Goal: Information Seeking & Learning: Learn about a topic

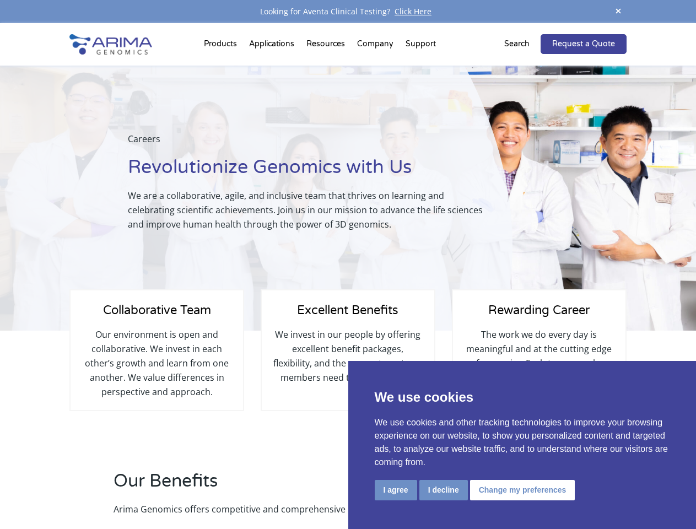
click at [348, 265] on div "Careers Revolutionize Genomics with Us We are a collaborative, agile, and inclu…" at bounding box center [256, 198] width 513 height 265
click at [396, 490] on button "I agree" at bounding box center [396, 490] width 42 height 20
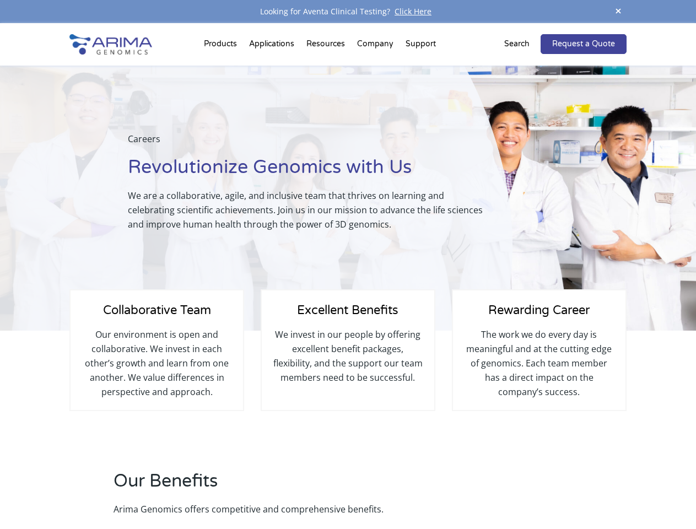
click at [443, 490] on h2 "Our Benefits" at bounding box center [297, 485] width 366 height 33
click at [521, 490] on div "Our Benefits Arima Genomics offers competitive and comprehensive benefits." at bounding box center [347, 499] width 557 height 61
click at [619, 12] on span at bounding box center [618, 11] width 17 height 15
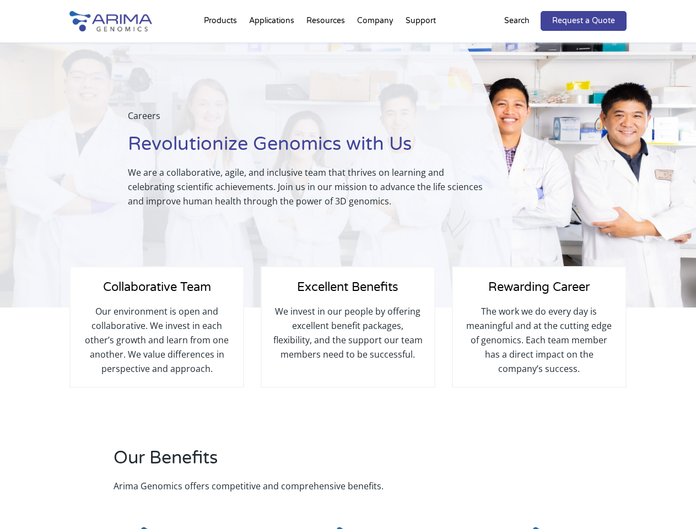
click at [348, 276] on div "Excellent Benefits We invest in our people by offering excellent benefit packag…" at bounding box center [348, 327] width 175 height 122
click at [222, 46] on div "Careers Revolutionize Genomics with Us We are a collaborative, agile, and inclu…" at bounding box center [256, 174] width 513 height 265
click at [327, 46] on div "Careers Revolutionize Genomics with Us We are a collaborative, agile, and inclu…" at bounding box center [256, 174] width 513 height 265
click at [376, 46] on div "Careers Revolutionize Genomics with Us We are a collaborative, agile, and inclu…" at bounding box center [256, 174] width 513 height 265
click at [421, 46] on div "Careers Revolutionize Genomics with Us We are a collaborative, agile, and inclu…" at bounding box center [256, 174] width 513 height 265
